Goal: Task Accomplishment & Management: Manage account settings

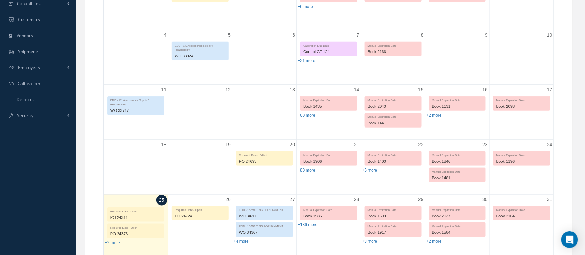
scroll to position [340, 0]
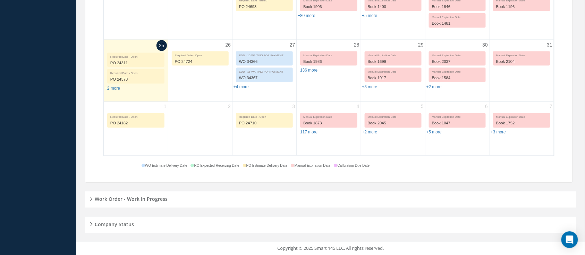
click at [152, 200] on h5 "Work Order - Work In Progress" at bounding box center [130, 198] width 75 height 8
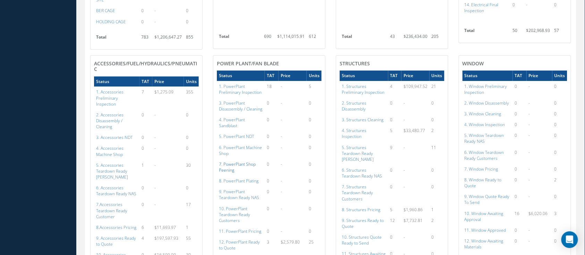
scroll to position [803, 0]
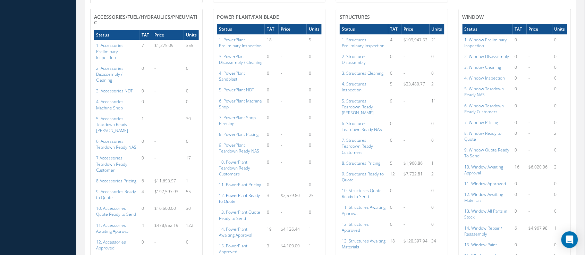
click at [251, 192] on a=131&excludeInternalCustomer=false&excludeInvoicedOrClosed=true&shop_id=15&filtersHidded"] "12. PowerPlant Ready to Quote" at bounding box center [239, 198] width 41 height 12
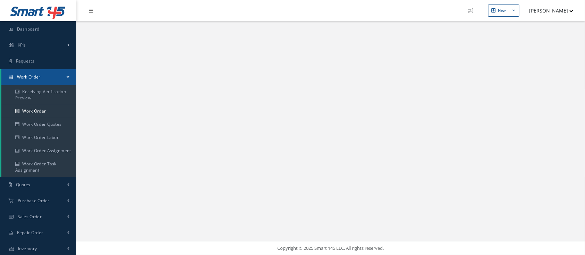
select select "25"
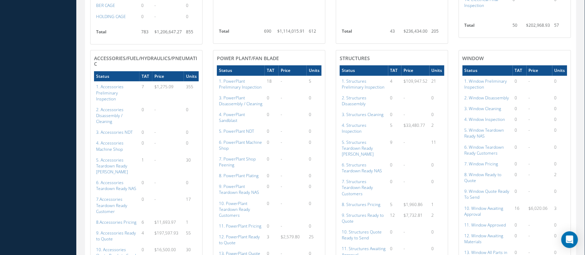
scroll to position [808, 0]
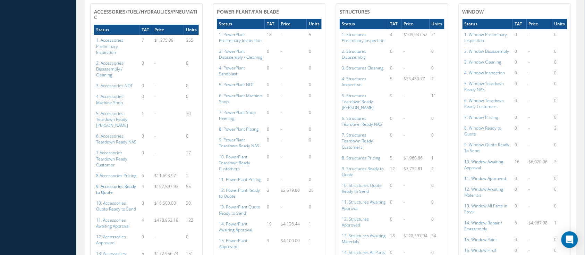
click at [112, 183] on a=109&excludeInternalCustomer=false&excludeInvoicedOrClosed=true&shop_id=14&filtersHidded"] "9. Accessories Ready to Quote" at bounding box center [116, 189] width 40 height 12
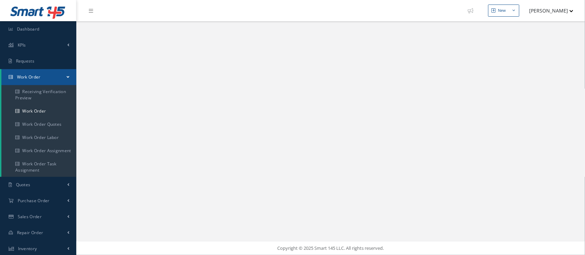
select select "25"
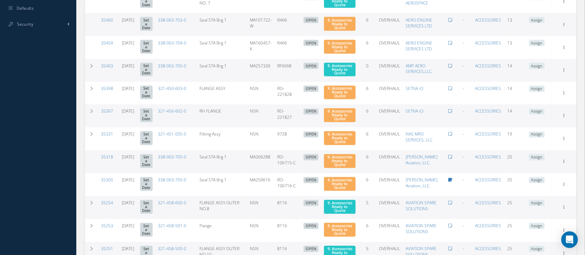
scroll to position [322, 0]
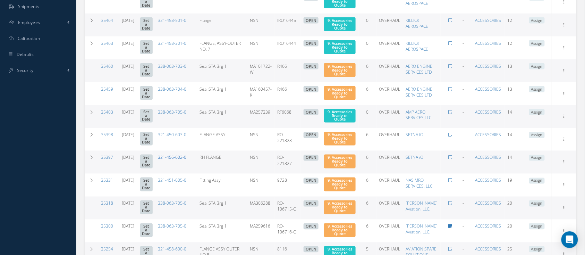
click at [176, 158] on link "321-456-602-0" at bounding box center [172, 157] width 28 height 6
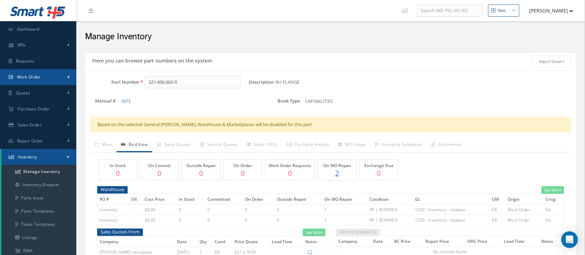
click at [48, 74] on link "Work Order" at bounding box center [38, 77] width 76 height 16
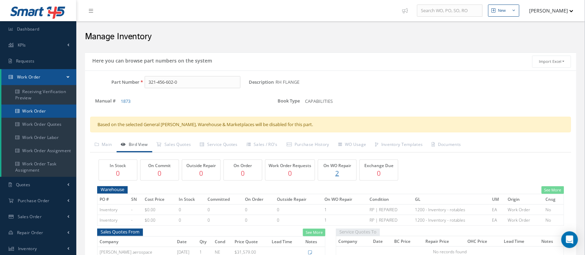
click at [41, 109] on link "Work Order" at bounding box center [38, 111] width 75 height 13
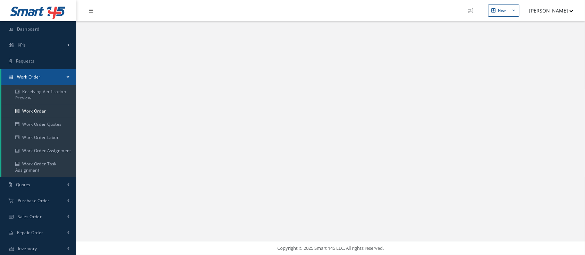
select select "25"
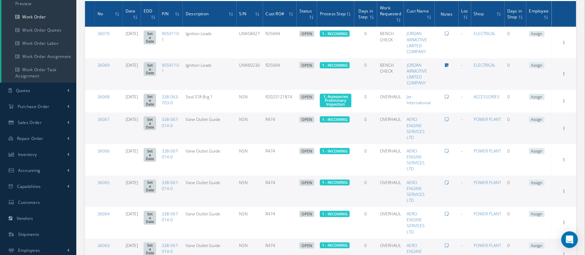
scroll to position [92, 0]
